Goal: Transaction & Acquisition: Subscribe to service/newsletter

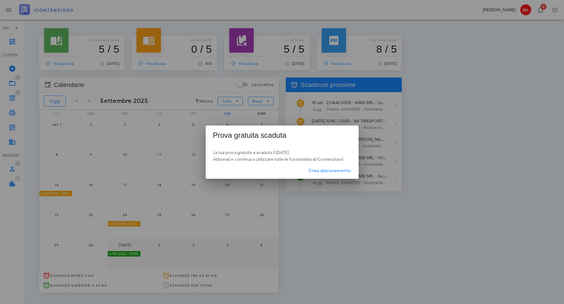
click at [265, 132] on div "Prova gratuita scaduta" at bounding box center [282, 134] width 153 height 18
click at [315, 211] on div at bounding box center [282, 152] width 564 height 304
click at [342, 168] on span "Crea abbonamento" at bounding box center [329, 170] width 43 height 5
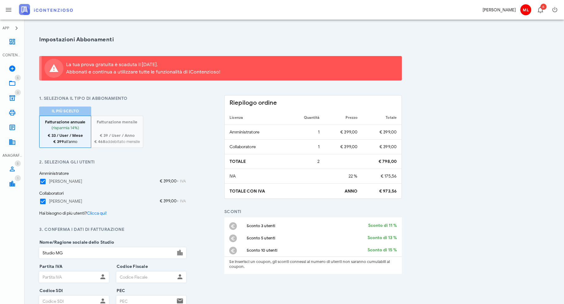
scroll to position [31, 0]
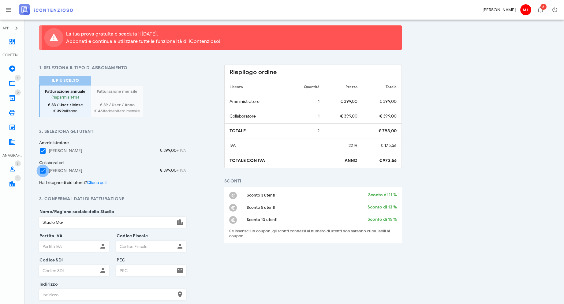
click at [41, 170] on div at bounding box center [43, 171] width 10 height 10
checkbox input "false"
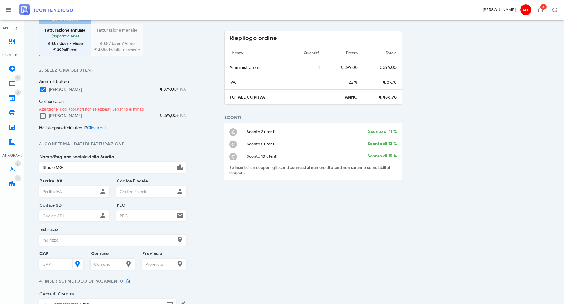
scroll to position [61, 0]
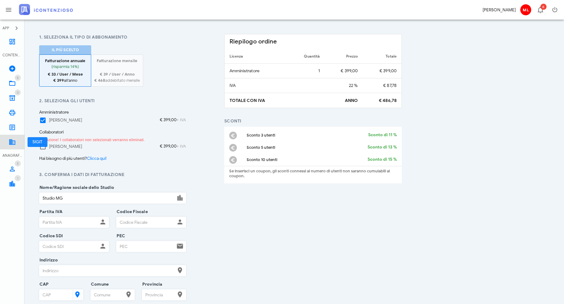
click at [14, 144] on icon at bounding box center [12, 141] width 7 height 7
click at [540, 9] on icon "button" at bounding box center [540, 9] width 7 height 7
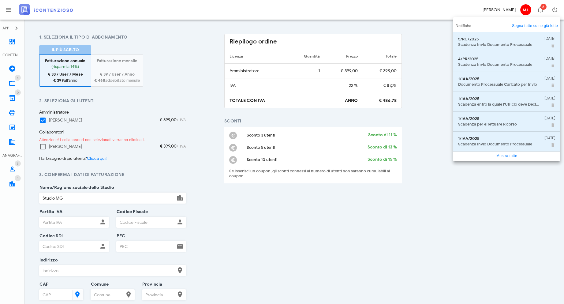
click at [502, 155] on link "Mostra tutte" at bounding box center [506, 156] width 21 height 4
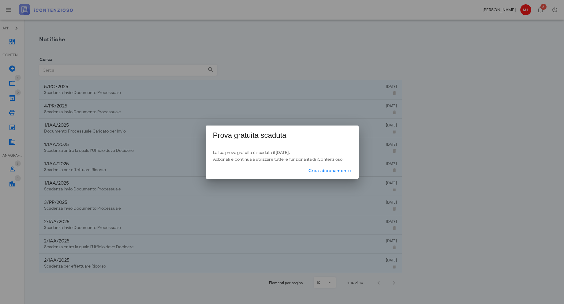
click at [280, 207] on div at bounding box center [282, 152] width 564 height 304
